Goal: Information Seeking & Learning: Compare options

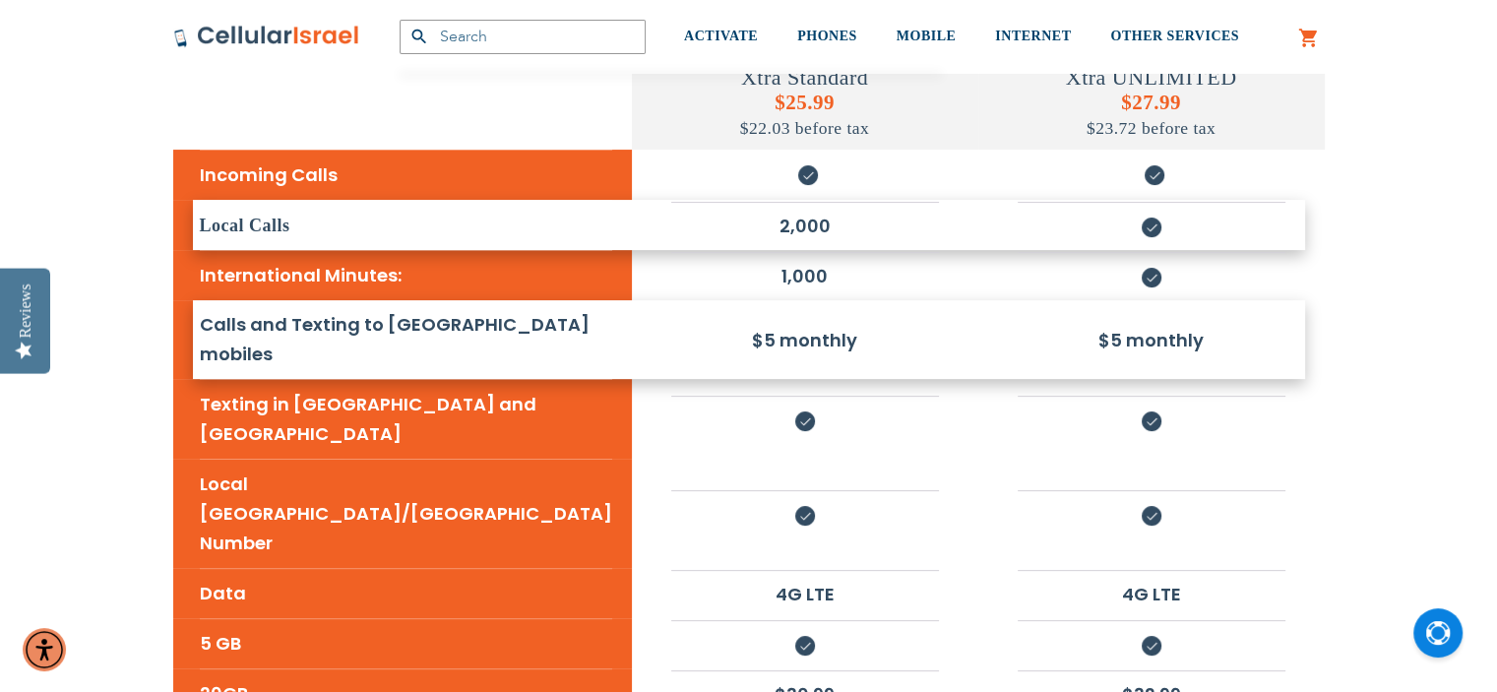
scroll to position [492, 0]
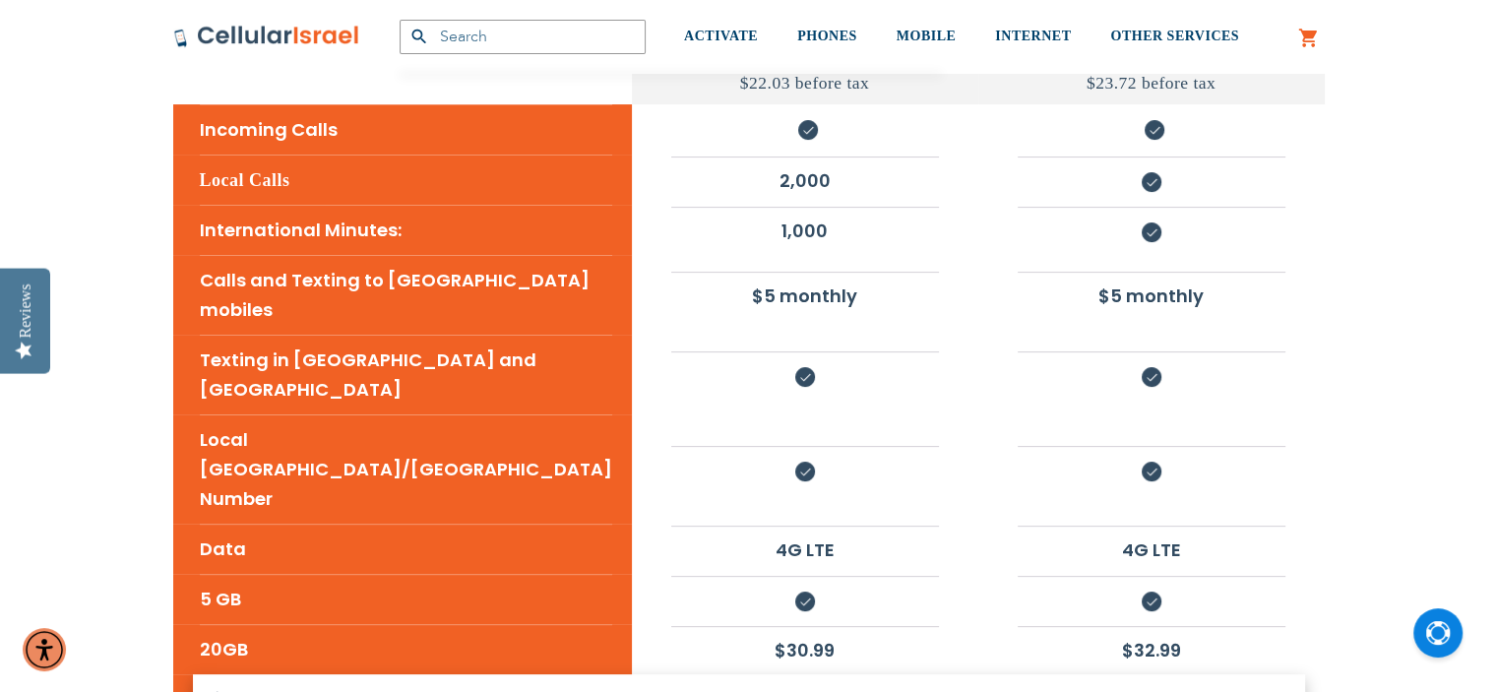
click at [224, 674] on li "50GB" at bounding box center [406, 698] width 412 height 49
click at [222, 674] on li "50GB" at bounding box center [406, 698] width 412 height 49
click at [1138, 676] on li "$37.99" at bounding box center [1152, 699] width 268 height 46
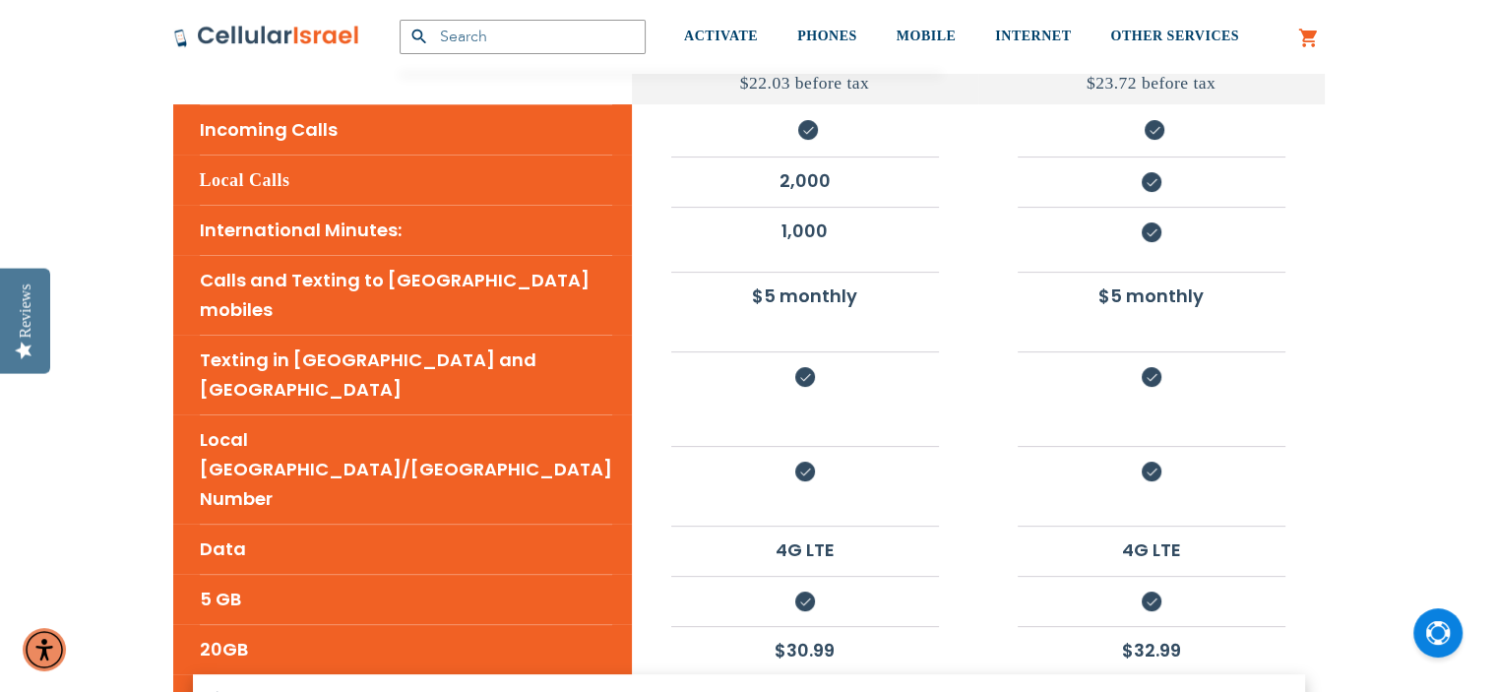
click at [1158, 676] on li "$37.99" at bounding box center [1152, 699] width 268 height 46
click at [1157, 676] on li "$37.99" at bounding box center [1152, 699] width 268 height 46
click at [1111, 676] on li "$37.99" at bounding box center [1152, 699] width 268 height 46
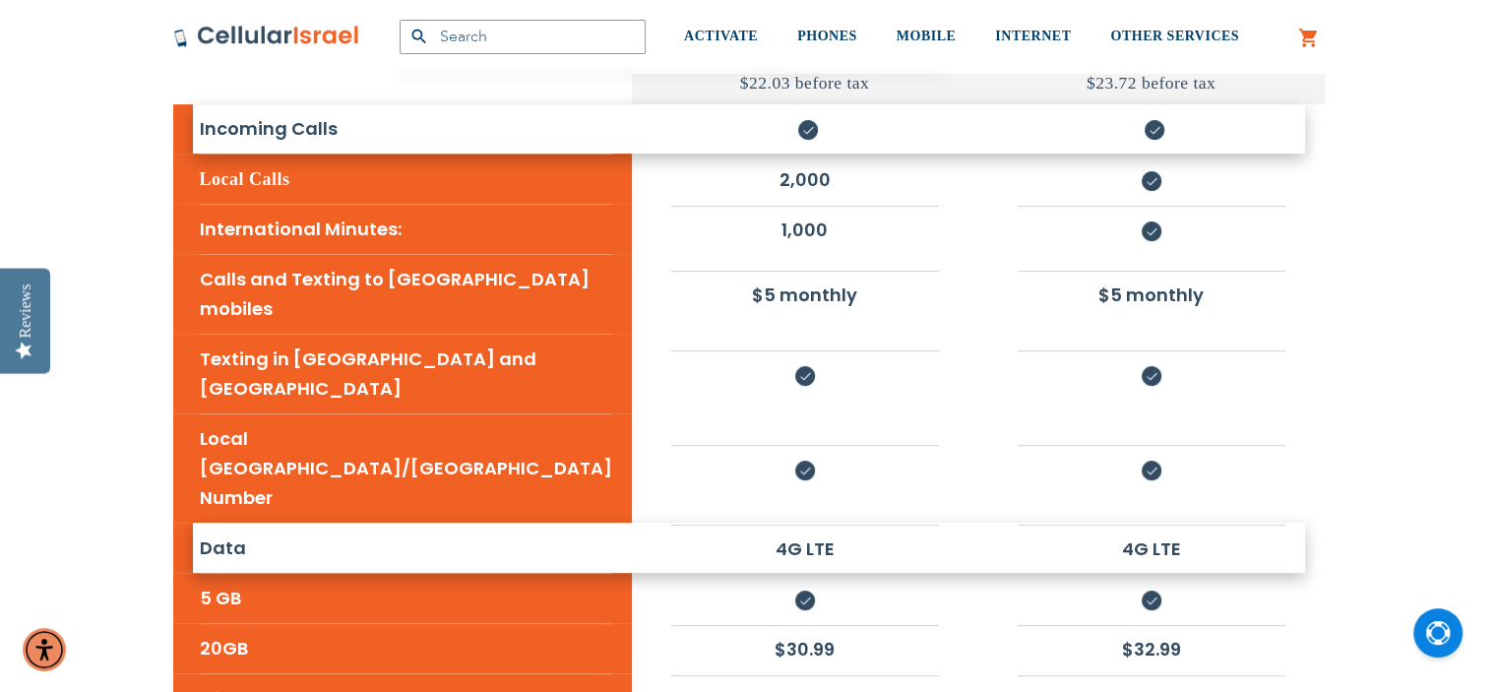
click at [728, 525] on li "4G LTE" at bounding box center [805, 548] width 268 height 47
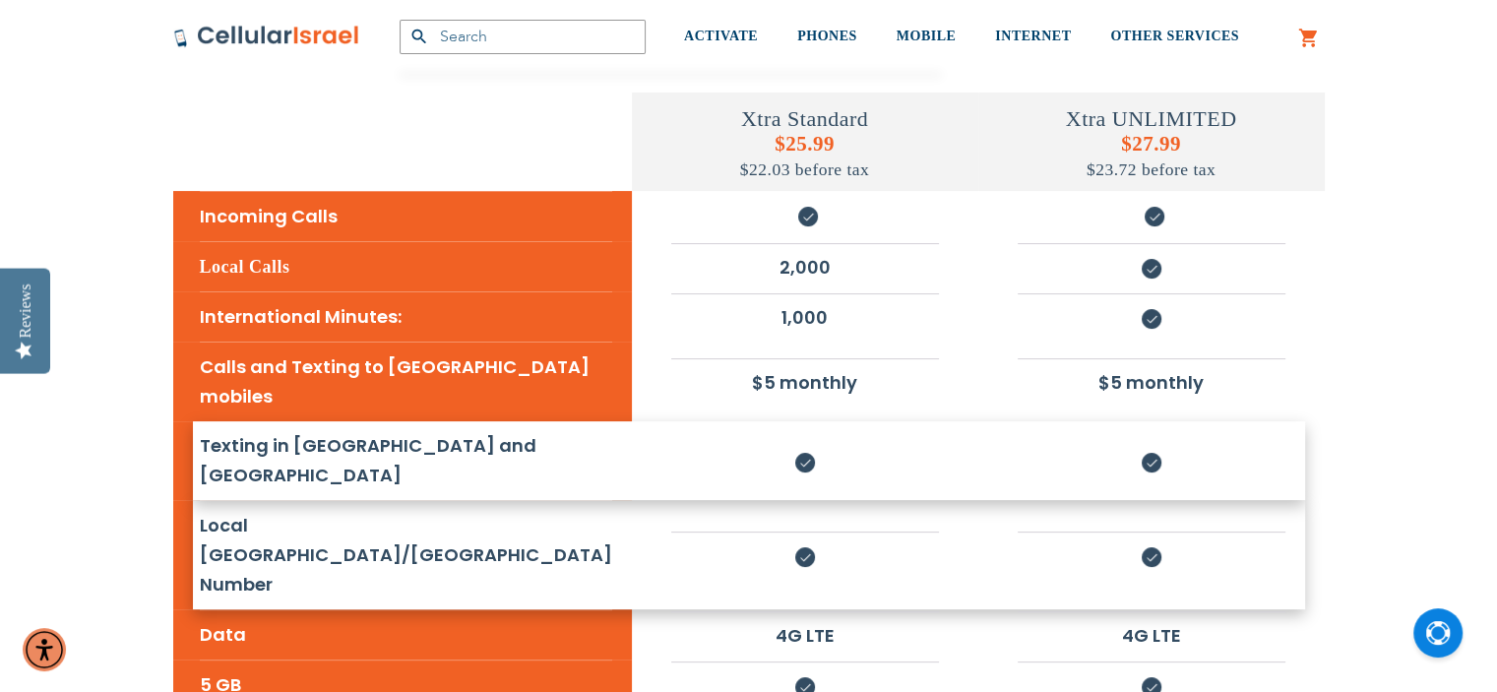
scroll to position [394, 0]
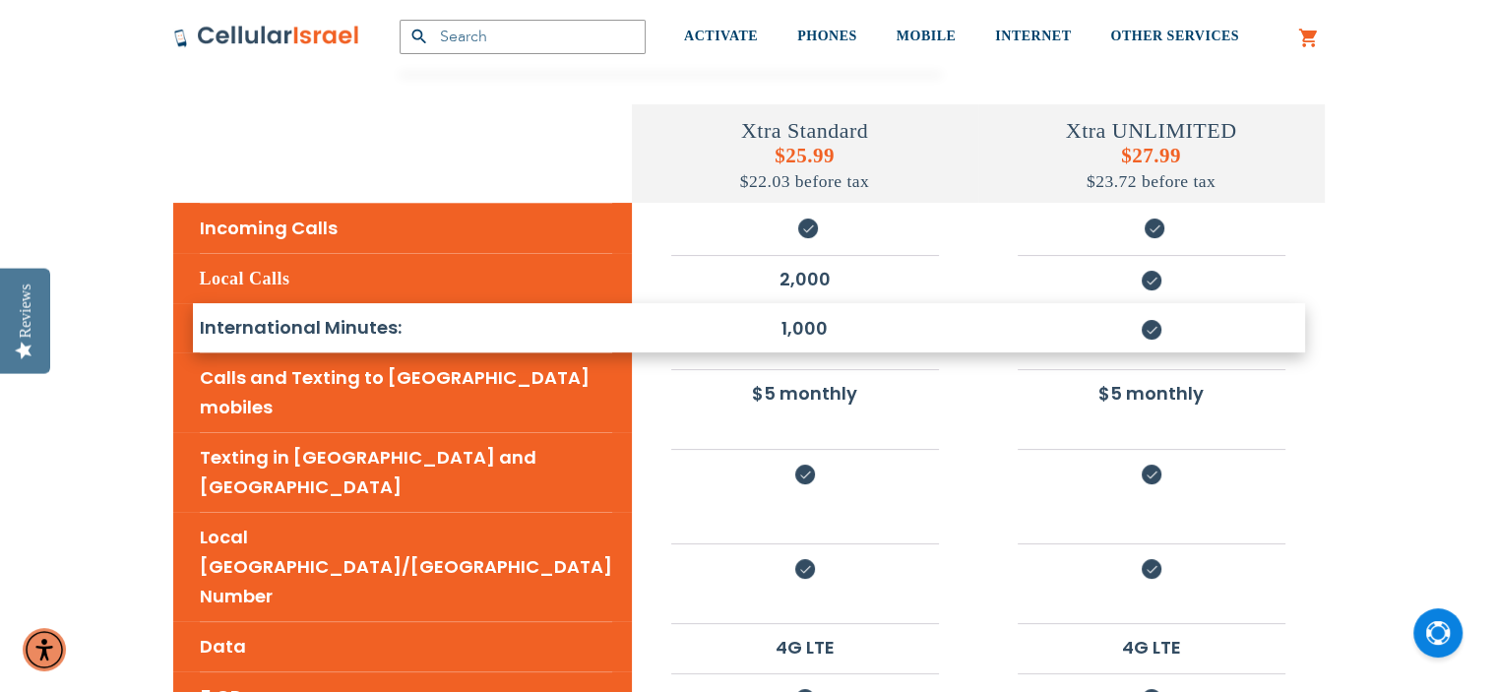
click at [1346, 290] on div "Xtra Standard $25.99 $22.03 before tax Xtra UNLIMITED $27.99 $23.72 before tax …" at bounding box center [748, 601] width 1467 height 1278
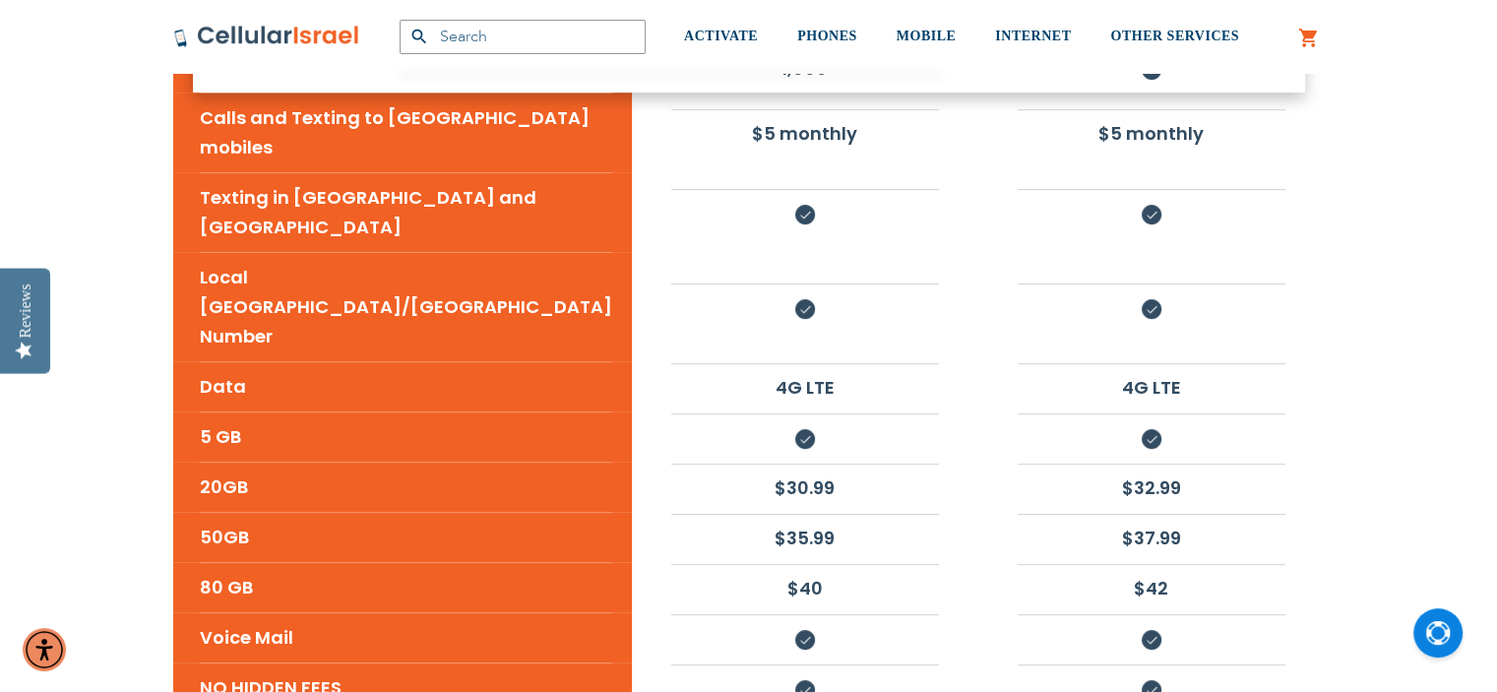
scroll to position [689, 0]
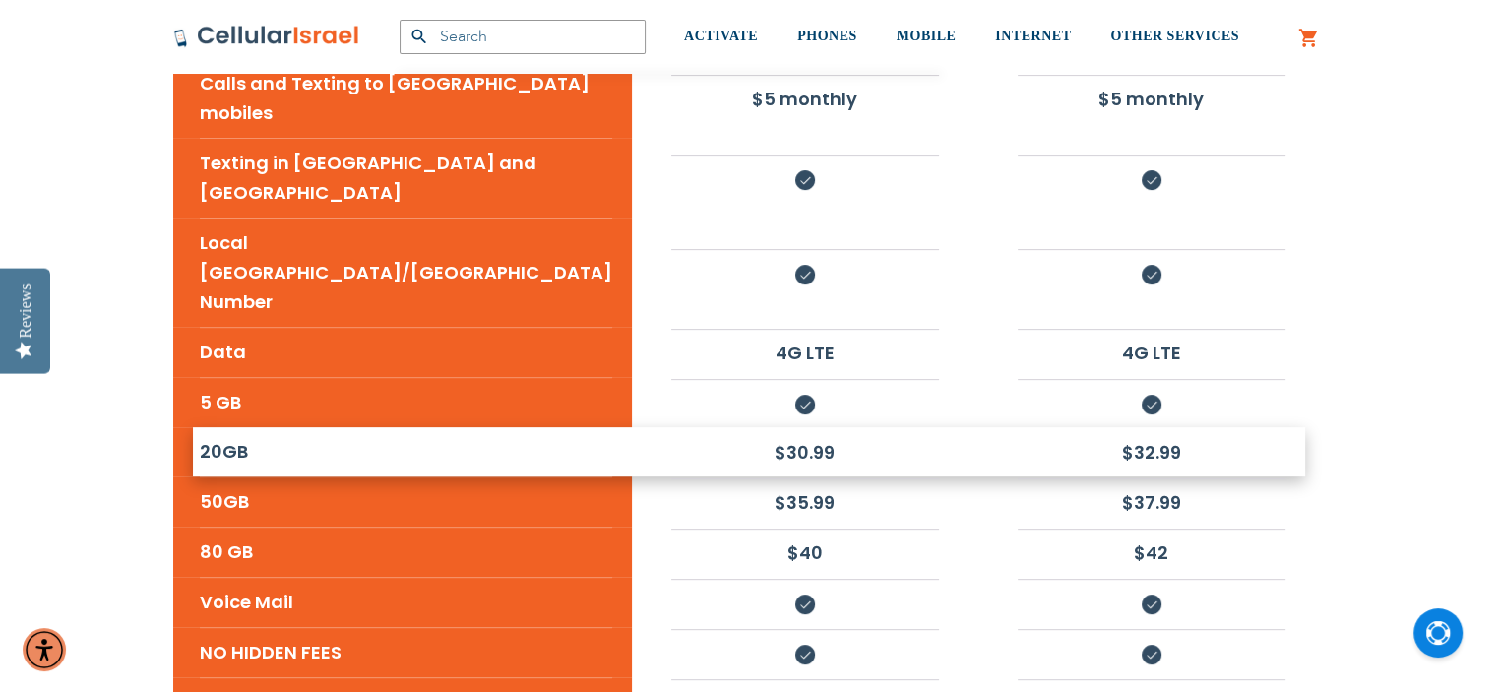
click at [1157, 429] on li "$32.99" at bounding box center [1152, 452] width 268 height 46
click at [1188, 429] on li "$32.99" at bounding box center [1152, 452] width 268 height 46
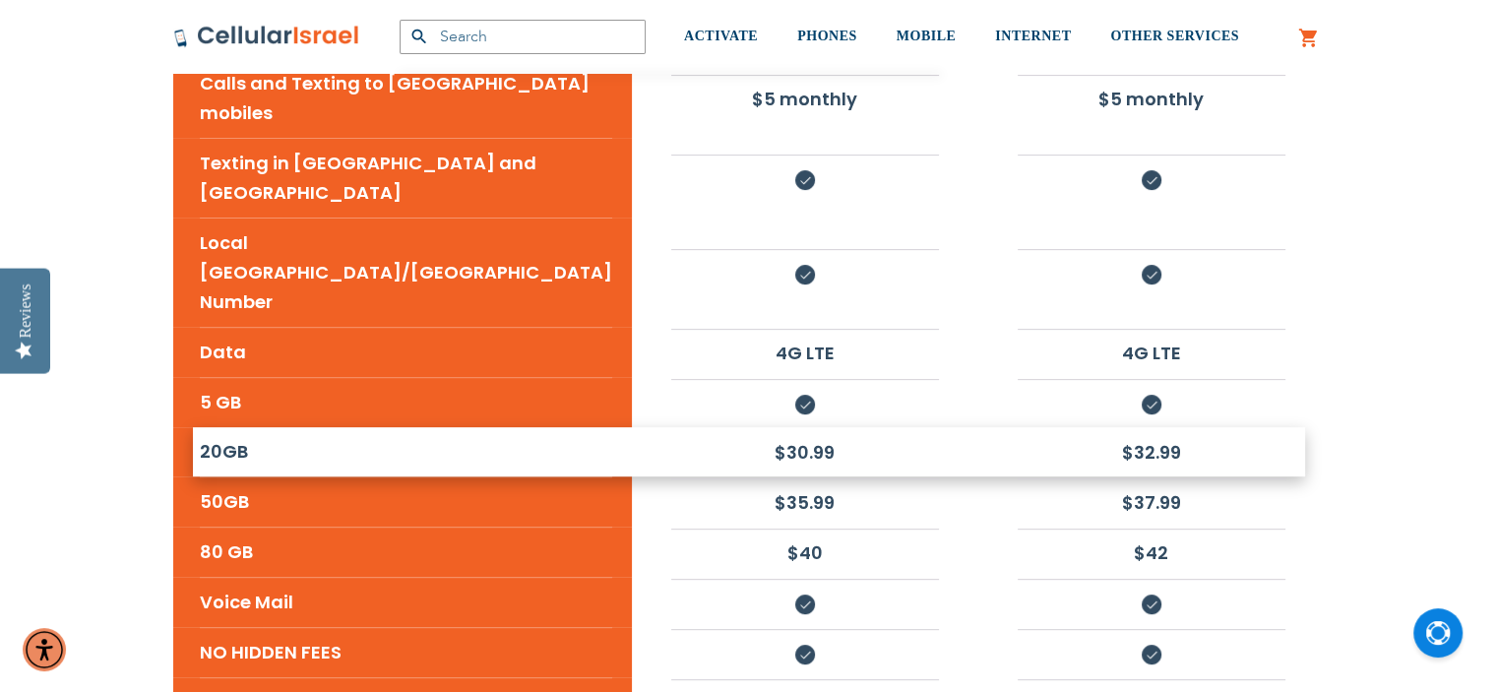
click at [1188, 429] on li "$32.99" at bounding box center [1152, 452] width 268 height 46
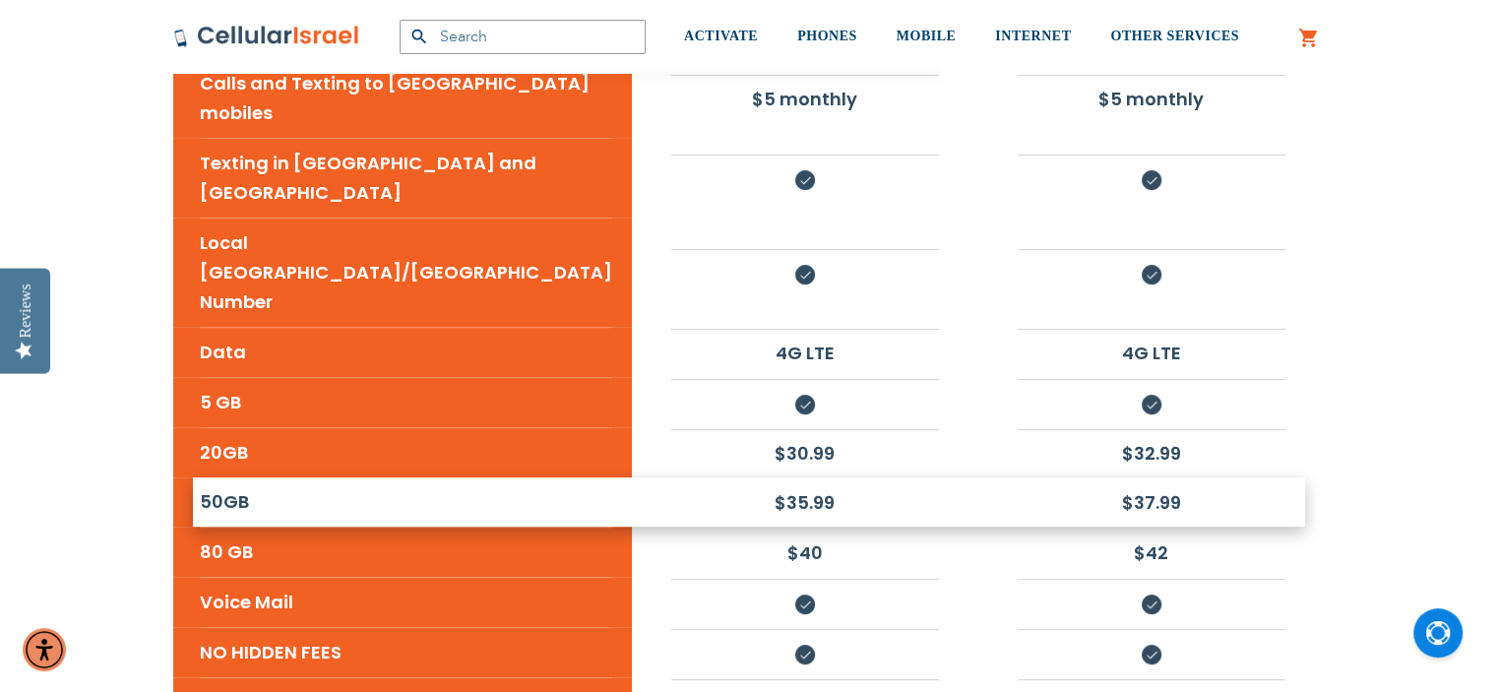
click at [1149, 479] on li "$37.99" at bounding box center [1152, 502] width 268 height 46
click at [1148, 479] on li "$37.99" at bounding box center [1152, 502] width 268 height 46
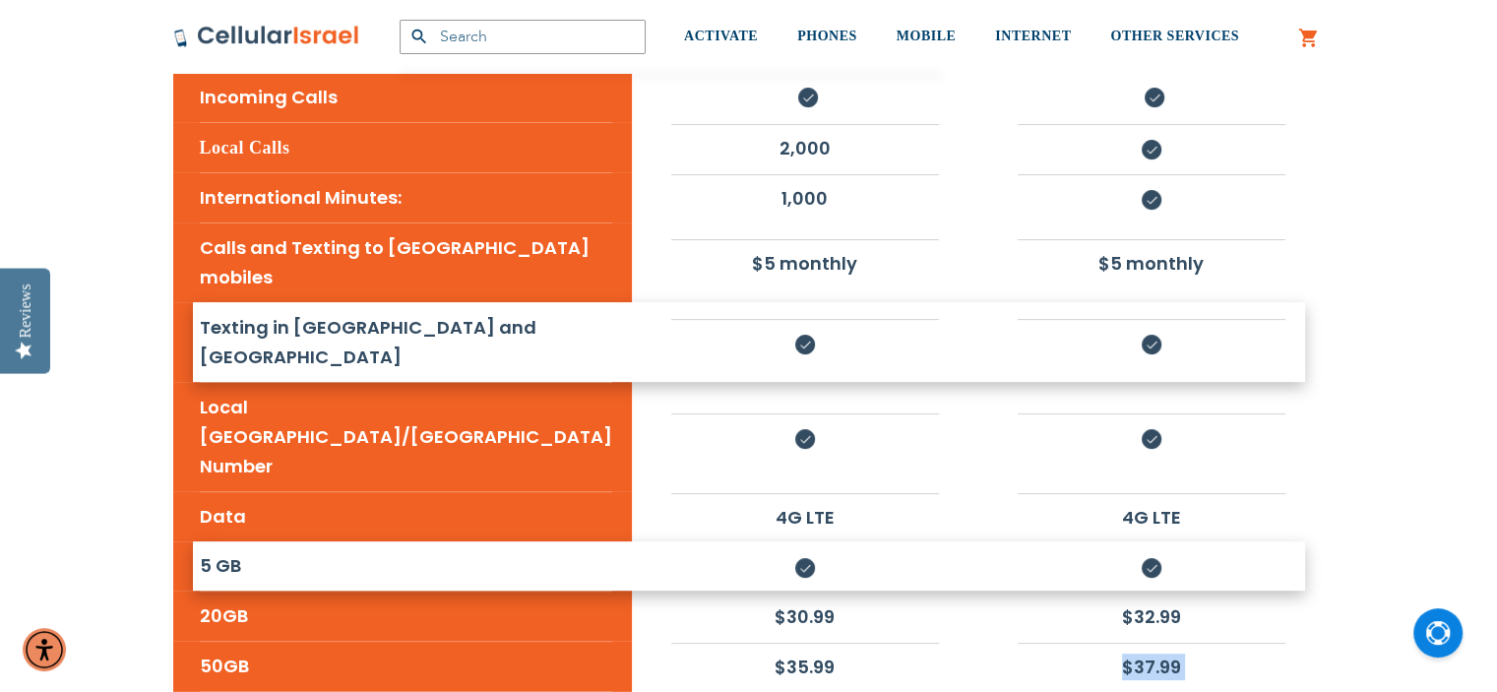
scroll to position [492, 0]
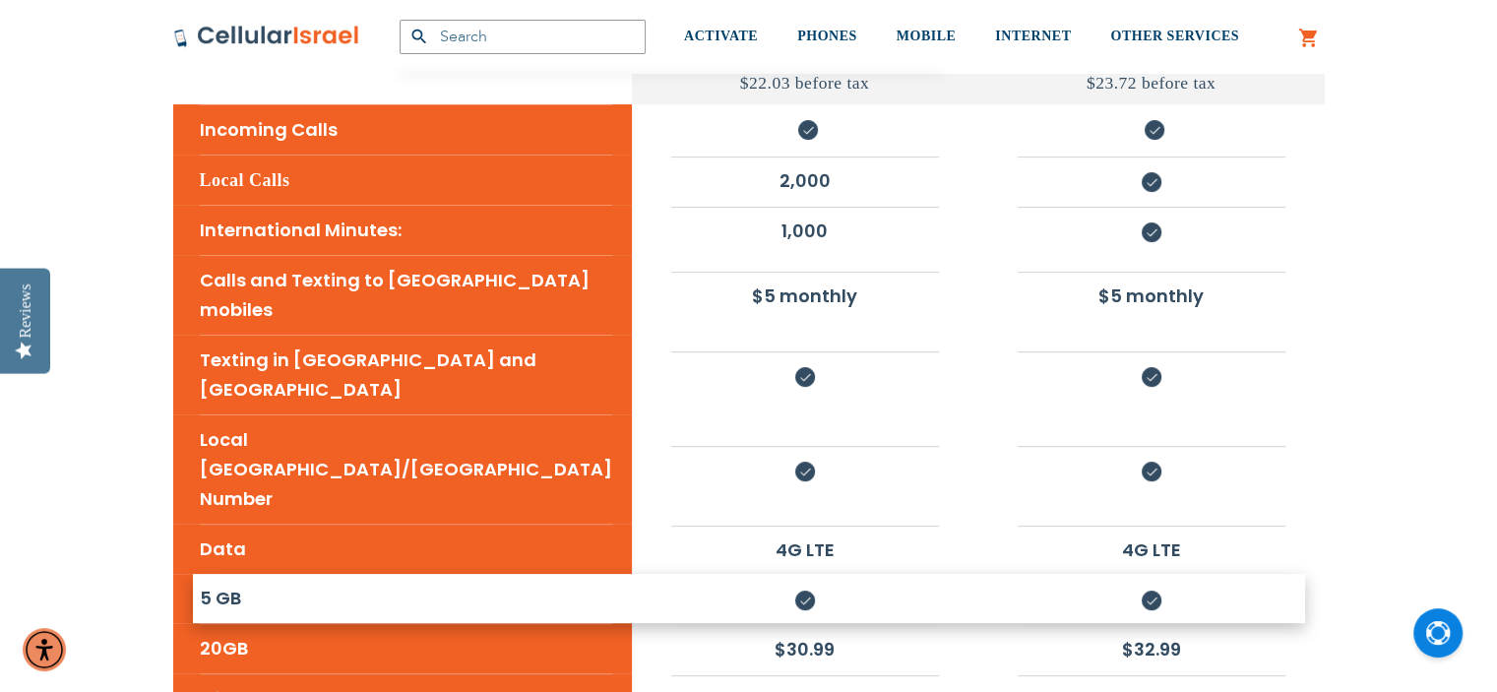
click at [227, 574] on li "5 GB" at bounding box center [406, 598] width 412 height 49
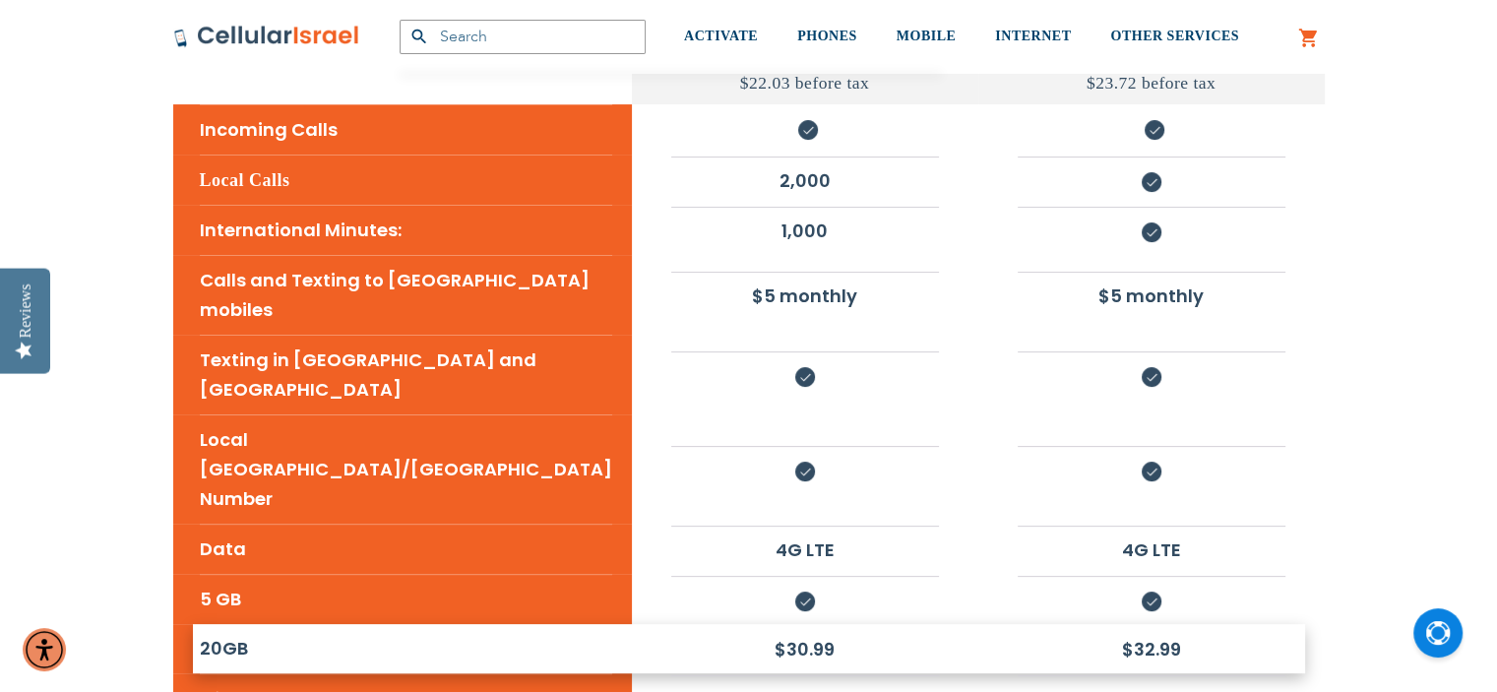
click at [233, 624] on li "20GB" at bounding box center [406, 648] width 412 height 49
click at [216, 624] on li "20GB" at bounding box center [406, 648] width 412 height 49
click at [1130, 626] on li "$32.99" at bounding box center [1152, 649] width 268 height 46
click at [1138, 626] on li "$32.99" at bounding box center [1152, 649] width 268 height 46
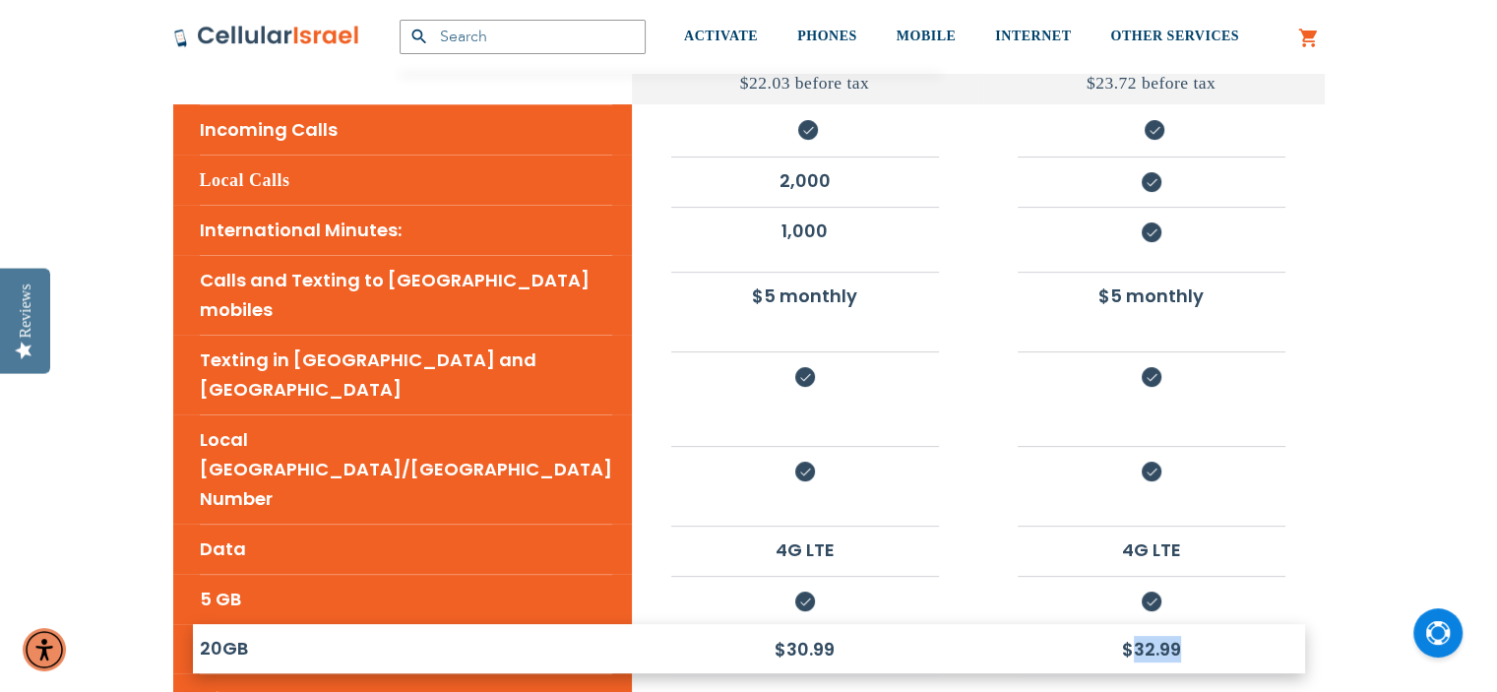
click at [1138, 626] on li "$32.99" at bounding box center [1152, 649] width 268 height 46
click at [1207, 626] on li "$32.99" at bounding box center [1152, 649] width 268 height 46
drag, startPoint x: 1141, startPoint y: 530, endPoint x: 1129, endPoint y: 543, distance: 17.4
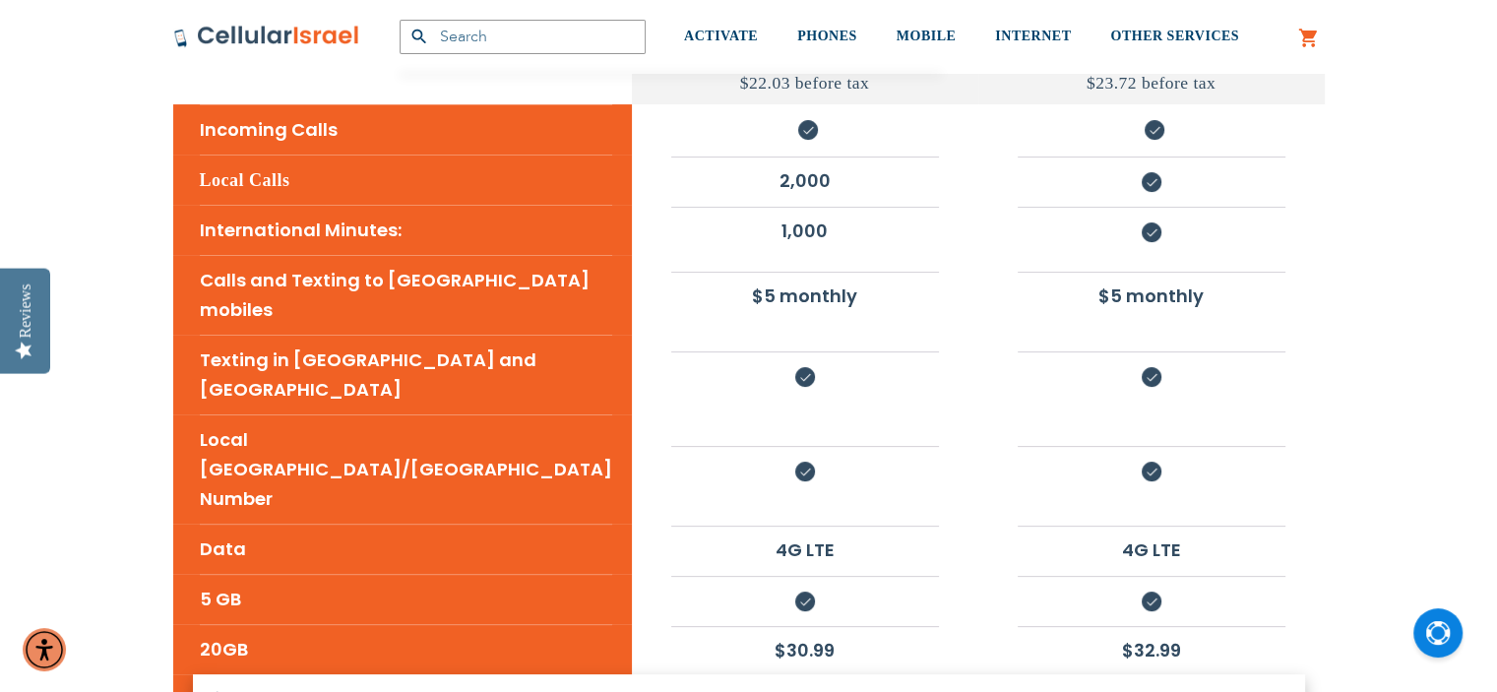
drag, startPoint x: 1129, startPoint y: 543, endPoint x: 1217, endPoint y: 577, distance: 94.7
click at [1217, 676] on li "$37.99" at bounding box center [1152, 699] width 268 height 46
